Goal: Navigation & Orientation: Find specific page/section

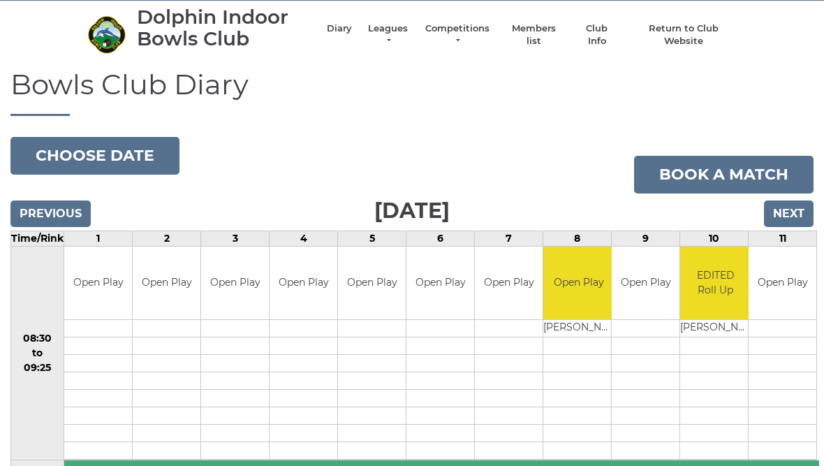
scroll to position [33, 0]
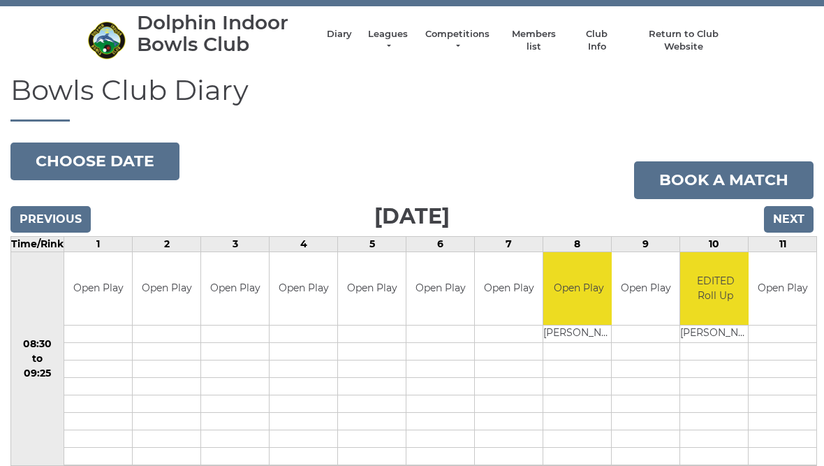
click at [804, 214] on input "Next" at bounding box center [789, 219] width 50 height 27
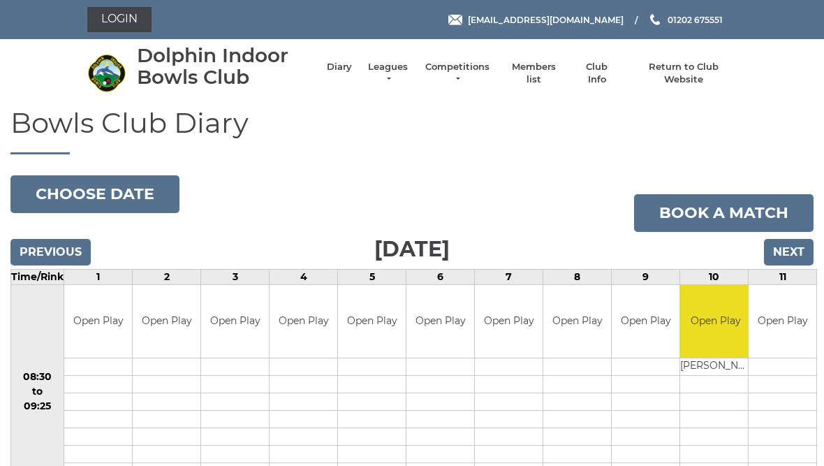
click at [477, 68] on link "Competitions" at bounding box center [457, 73] width 67 height 25
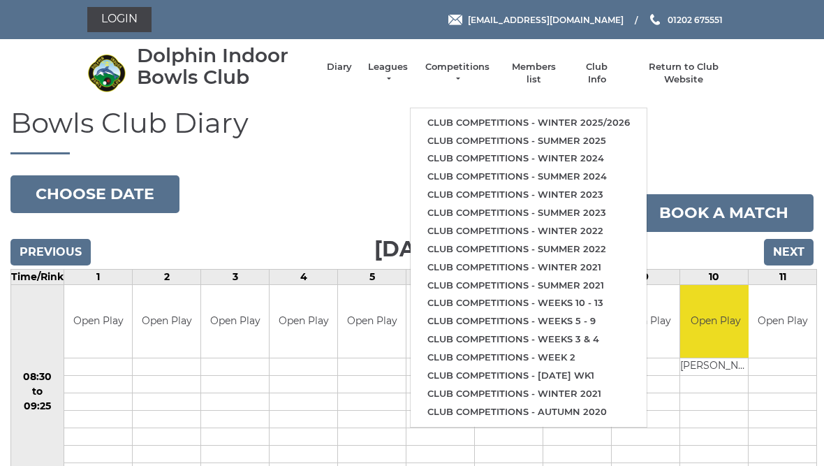
click at [531, 114] on link "Club competitions - Winter 2025/2026" at bounding box center [528, 123] width 236 height 18
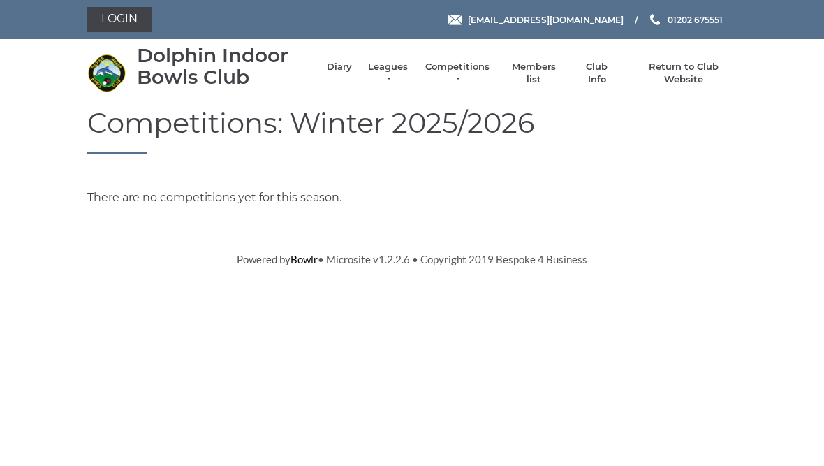
click at [394, 73] on link "Leagues" at bounding box center [388, 73] width 44 height 25
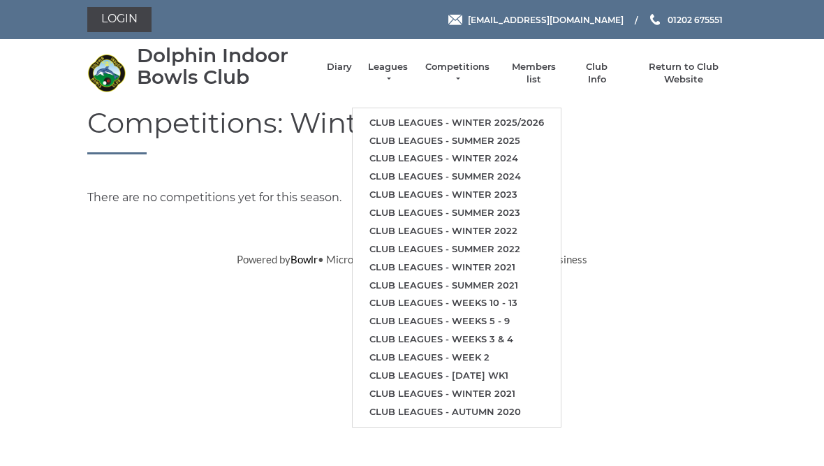
click at [480, 114] on link "Club leagues - Winter 2025/2026" at bounding box center [457, 123] width 208 height 18
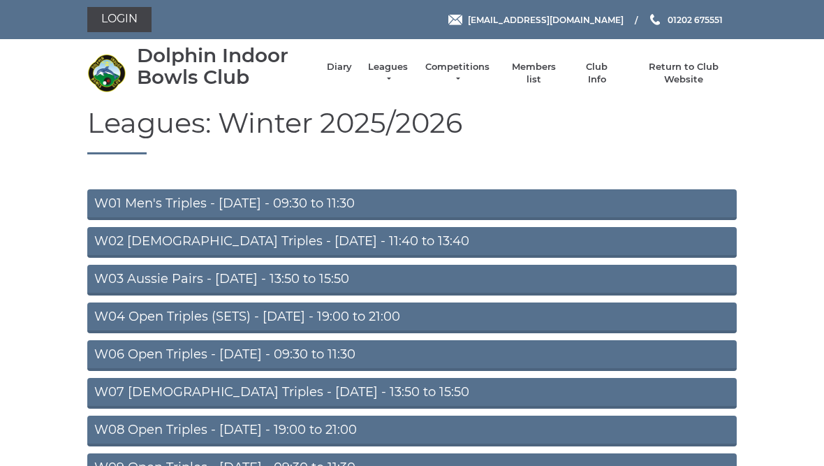
click at [556, 70] on link "Members list" at bounding box center [533, 73] width 58 height 25
